Goal: Transaction & Acquisition: Book appointment/travel/reservation

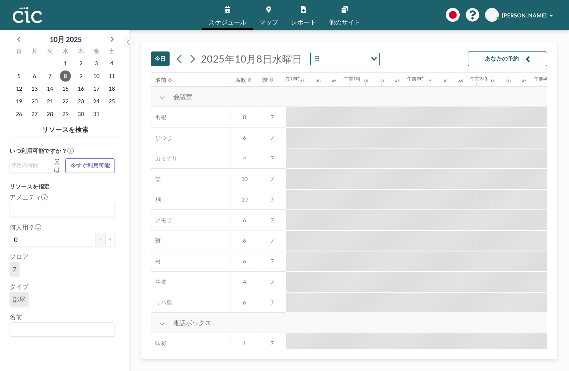
scroll to position [0, 507]
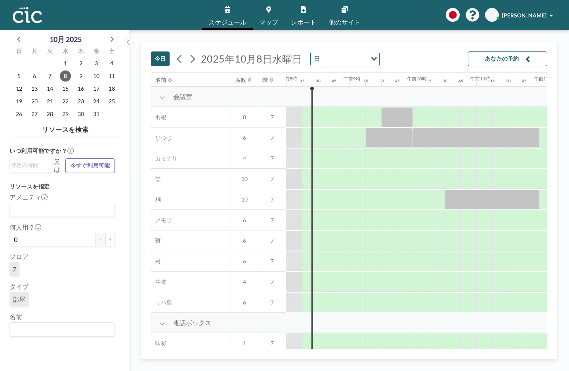
click at [356, 85] on div "午前9時" at bounding box center [358, 79] width 16 height 13
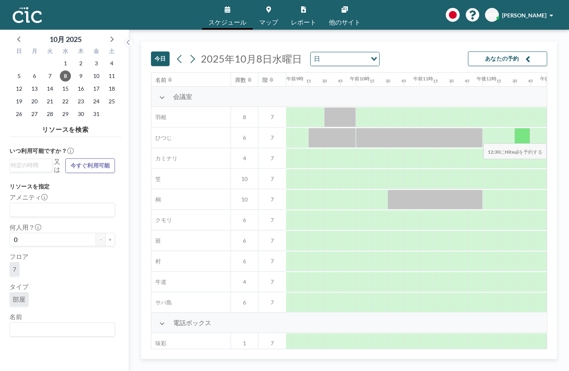
drag, startPoint x: 547, startPoint y: 95, endPoint x: 541, endPoint y: 136, distance: 42.1
click at [541, 138] on div "名前 席数 階 午前12時 15 30 45 午前1時 15 30 45 午前2時 15 30 45 午前3時 15 30 45 午前4時 15 30 45 …" at bounding box center [349, 211] width 396 height 277
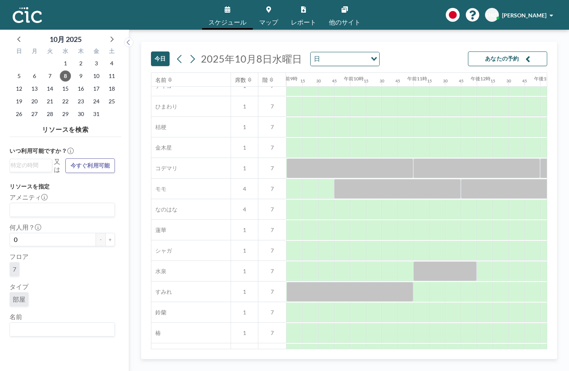
scroll to position [321, 570]
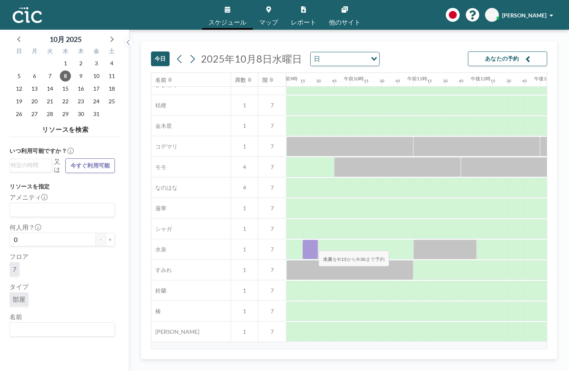
click at [312, 245] on div at bounding box center [310, 250] width 16 height 20
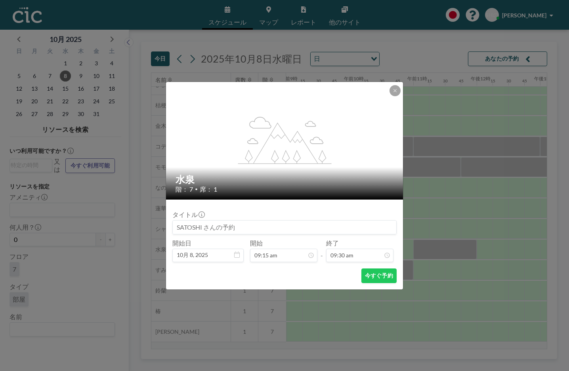
scroll to position [536, 0]
click at [242, 143] on icon "フレックスグロー:1.2;" at bounding box center [284, 141] width 95 height 48
click at [392, 92] on button at bounding box center [395, 90] width 11 height 11
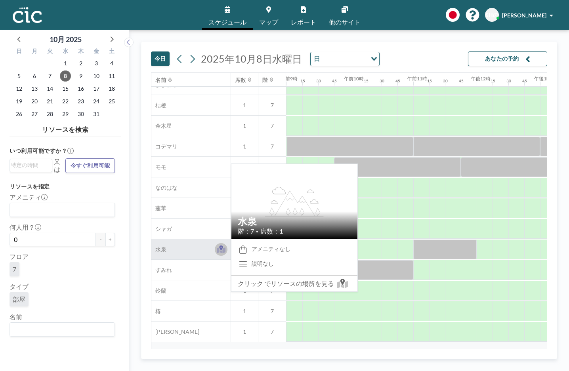
click at [223, 250] on icon at bounding box center [221, 250] width 9 height 8
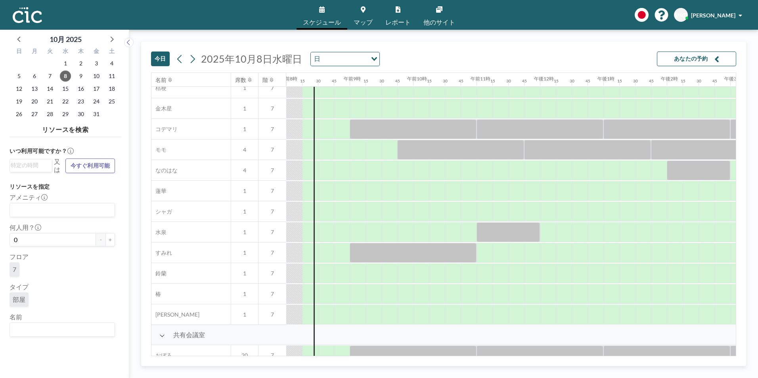
scroll to position [347, 507]
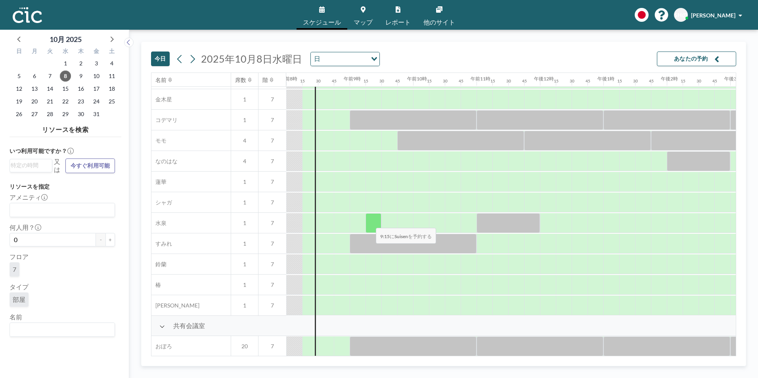
click at [369, 222] on div at bounding box center [373, 223] width 16 height 20
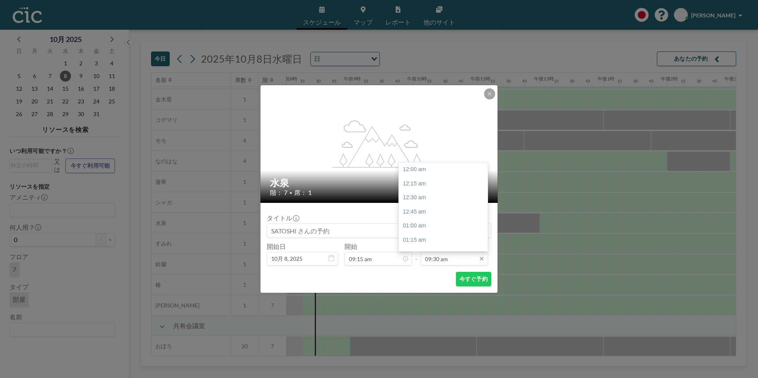
scroll to position [536, 0]
click at [432, 226] on div "午前10時30分" at bounding box center [445, 226] width 93 height 14
type input "10:30 am"
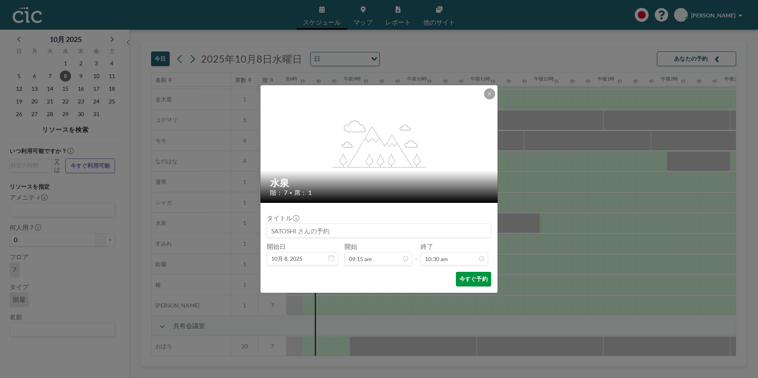
scroll to position [593, 0]
click at [478, 280] on font "今すぐ予約" at bounding box center [473, 279] width 28 height 8
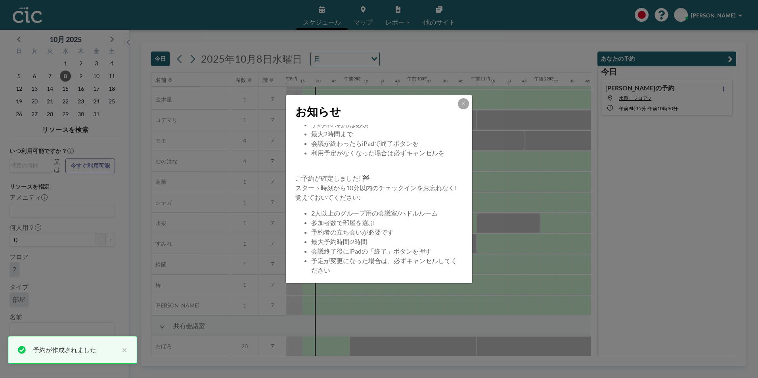
scroll to position [76, 0]
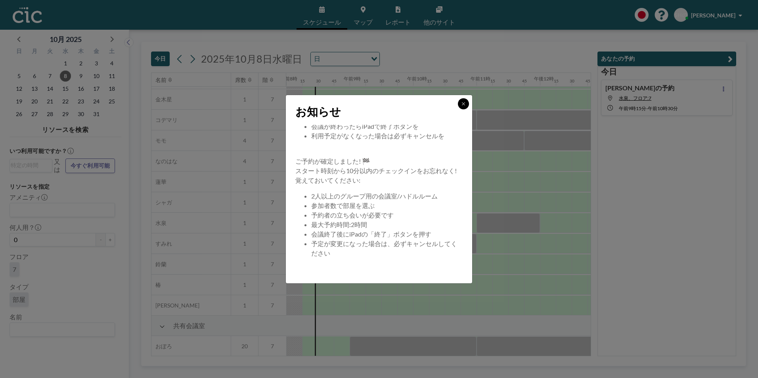
click at [464, 105] on icon at bounding box center [463, 103] width 5 height 5
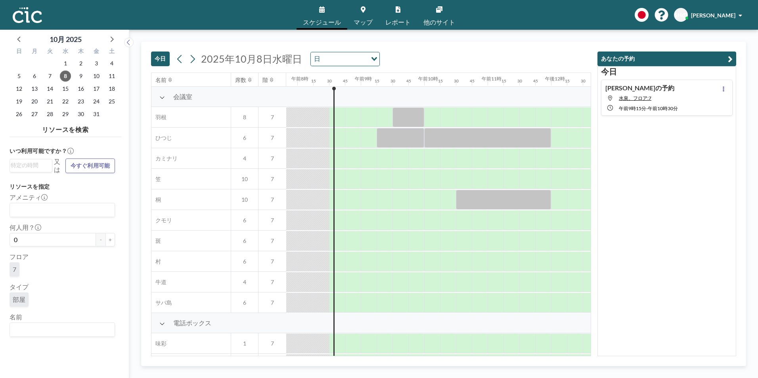
scroll to position [0, 507]
